Goal: Transaction & Acquisition: Purchase product/service

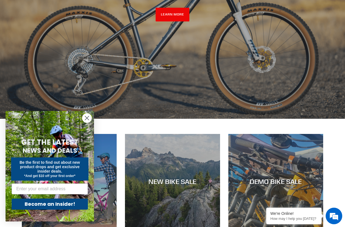
scroll to position [57, 0]
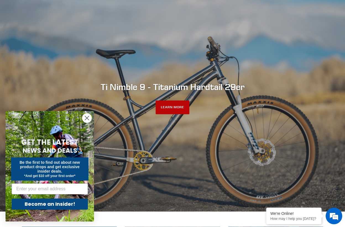
click at [163, 113] on link "LEARN MORE" at bounding box center [173, 108] width 34 height 14
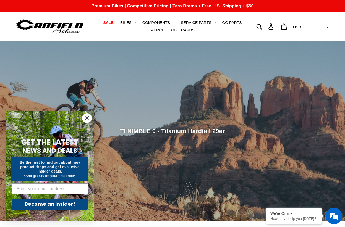
click at [86, 117] on icon "Close dialog" at bounding box center [87, 118] width 4 height 4
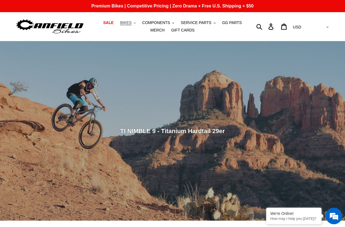
click at [127, 25] on span "BIKES" at bounding box center [125, 22] width 11 height 5
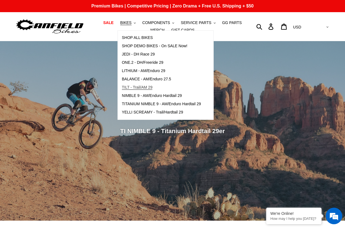
click at [152, 89] on span "TILT - Trail/AM 29" at bounding box center [137, 87] width 31 height 5
click at [172, 113] on span "YELLI SCREAMY - Trail/Hardtail 29" at bounding box center [152, 112] width 61 height 5
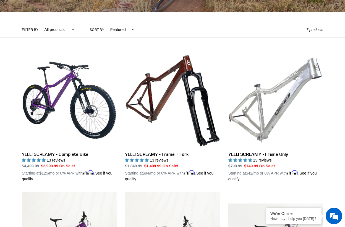
click at [253, 123] on link "YELLI SCREAMY - Frame Only" at bounding box center [275, 117] width 95 height 129
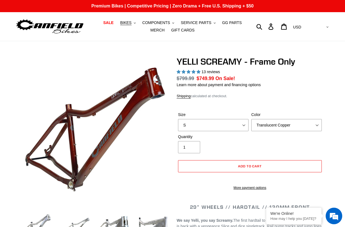
select select "highest-rating"
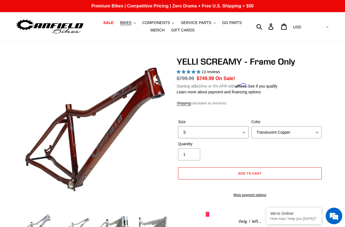
select select "L"
select select "Purple Haze"
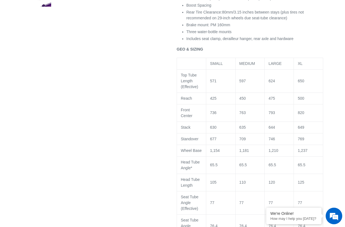
scroll to position [401, 0]
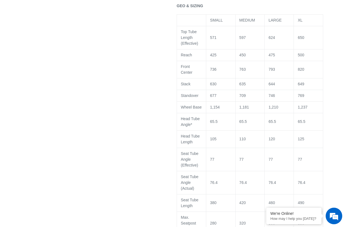
click at [280, 130] on td "65.5" at bounding box center [279, 121] width 29 height 17
click at [284, 125] on p "65.5" at bounding box center [278, 122] width 21 height 6
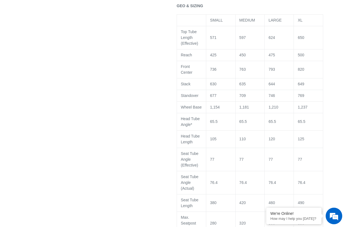
click at [281, 57] on p "475" at bounding box center [278, 55] width 21 height 6
click at [277, 148] on td "120" at bounding box center [279, 138] width 29 height 17
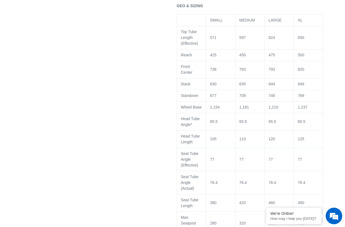
click at [277, 148] on td "120" at bounding box center [279, 138] width 29 height 17
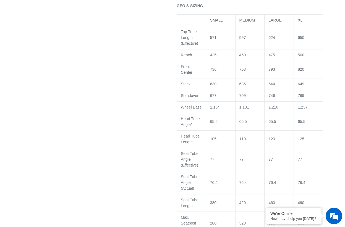
click at [277, 148] on td "120" at bounding box center [279, 138] width 29 height 17
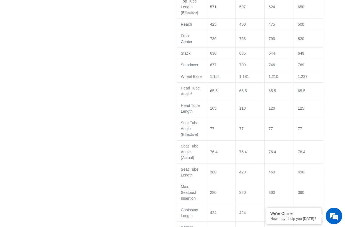
scroll to position [432, 0]
